Goal: Use online tool/utility: Utilize a website feature to perform a specific function

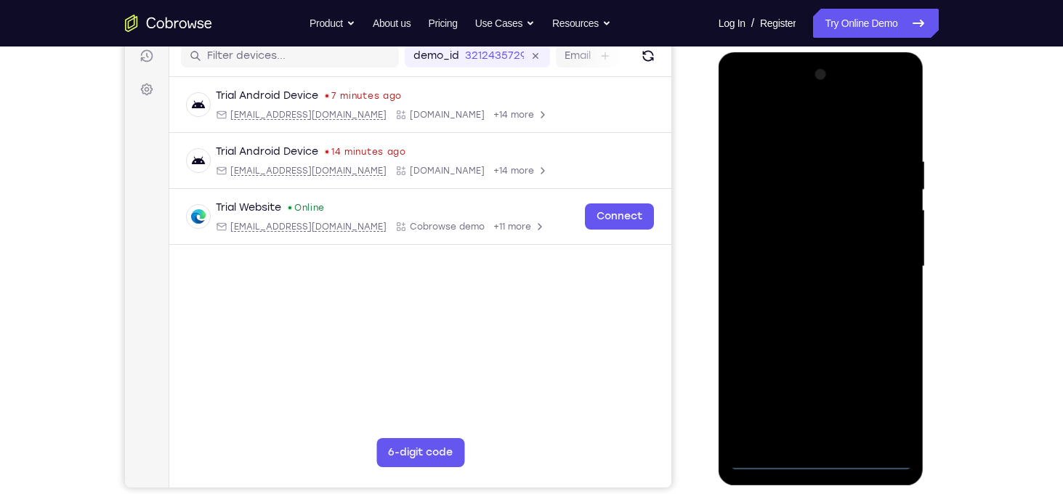
click at [816, 456] on div at bounding box center [821, 266] width 183 height 407
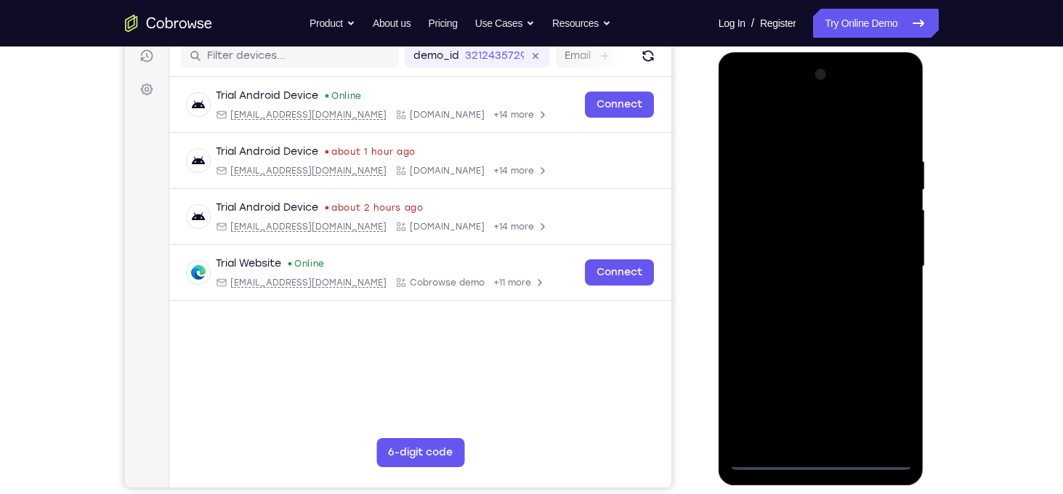
click at [888, 386] on div at bounding box center [821, 266] width 183 height 407
click at [813, 133] on div at bounding box center [821, 266] width 183 height 407
click at [873, 261] on div at bounding box center [821, 266] width 183 height 407
click at [800, 298] on div at bounding box center [821, 266] width 183 height 407
click at [797, 257] on div at bounding box center [821, 266] width 183 height 407
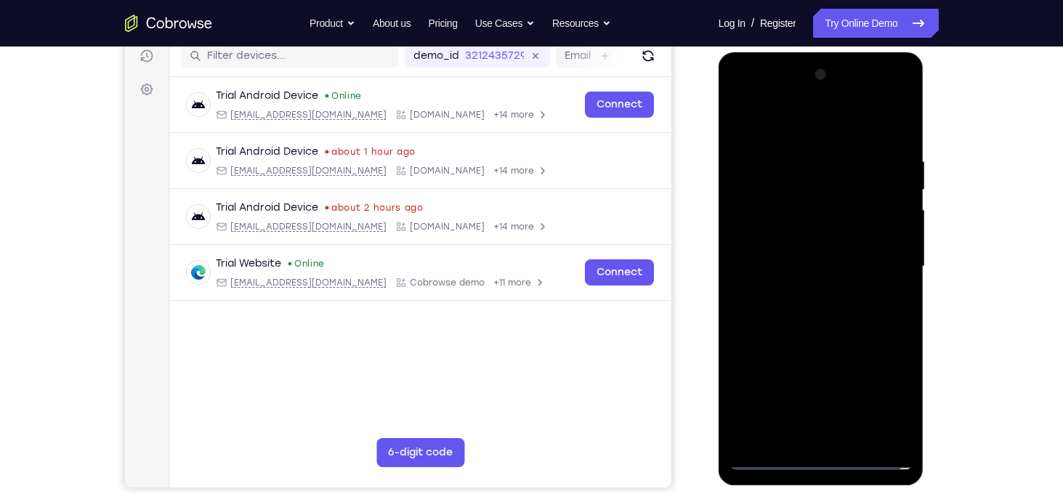
click at [810, 238] on div at bounding box center [821, 266] width 183 height 407
click at [820, 267] on div at bounding box center [821, 266] width 183 height 407
click at [818, 317] on div at bounding box center [821, 266] width 183 height 407
click at [898, 143] on div at bounding box center [821, 266] width 183 height 407
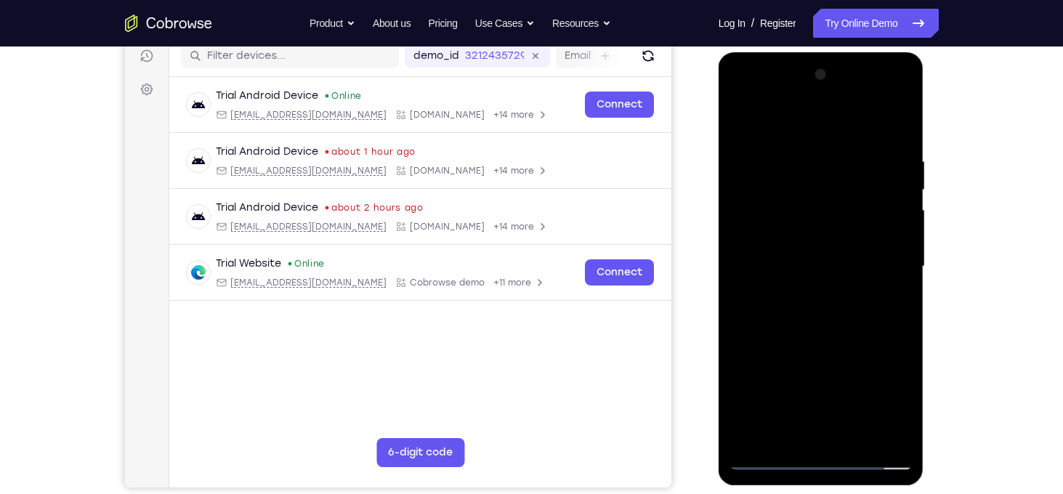
click at [862, 431] on div at bounding box center [821, 266] width 183 height 407
click at [827, 349] on div at bounding box center [821, 266] width 183 height 407
click at [809, 223] on div at bounding box center [821, 266] width 183 height 407
click at [811, 428] on div at bounding box center [821, 266] width 183 height 407
click at [742, 122] on div at bounding box center [821, 266] width 183 height 407
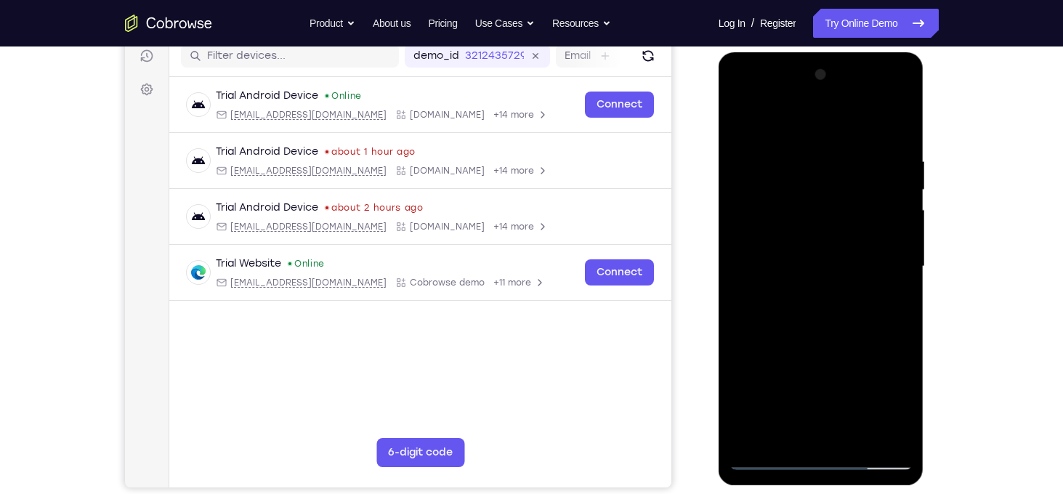
click at [743, 118] on div at bounding box center [821, 266] width 183 height 407
drag, startPoint x: 856, startPoint y: 154, endPoint x: 1430, endPoint y: 213, distance: 578.0
click at [719, 161] on html "Online web based iOS Simulators and Android Emulators. Run iPhone, iPad, Mobile…" at bounding box center [822, 270] width 207 height 436
drag, startPoint x: 885, startPoint y: 150, endPoint x: 712, endPoint y: 177, distance: 174.5
click at [719, 177] on html "Online web based iOS Simulators and Android Emulators. Run iPhone, iPad, Mobile…" at bounding box center [822, 270] width 207 height 436
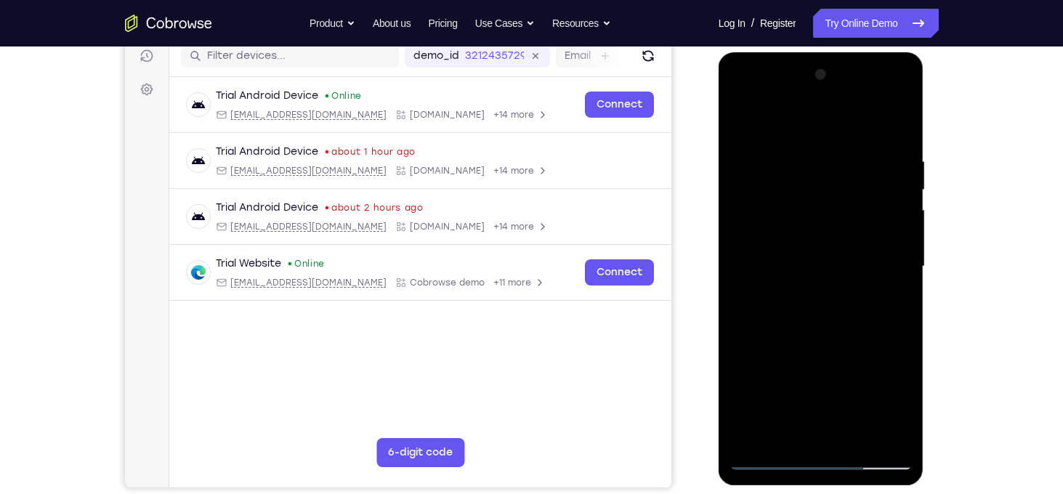
drag, startPoint x: 890, startPoint y: 151, endPoint x: 726, endPoint y: 151, distance: 164.3
click at [726, 151] on div at bounding box center [822, 268] width 206 height 433
drag, startPoint x: 889, startPoint y: 150, endPoint x: 745, endPoint y: 153, distance: 143.9
click at [745, 153] on div at bounding box center [821, 266] width 183 height 407
click at [818, 454] on div at bounding box center [821, 266] width 183 height 407
